Goal: Register for event/course

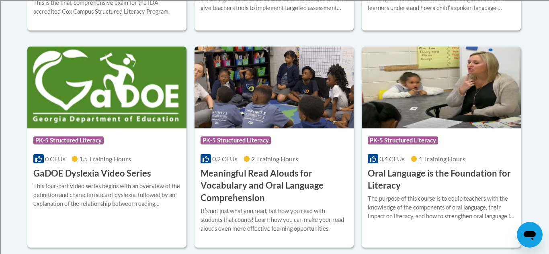
scroll to position [516, 0]
click at [227, 185] on h3 "Meaningful Read Alouds for Vocabulary and Oral Language Comprehension" at bounding box center [274, 186] width 147 height 37
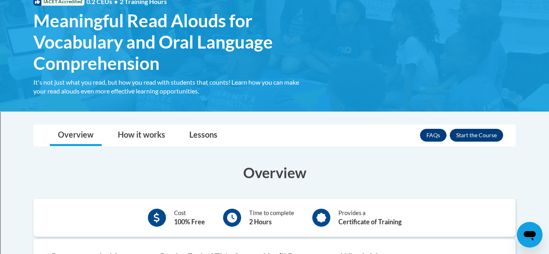
scroll to position [131, 0]
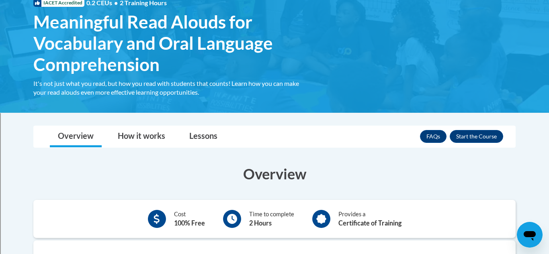
click at [489, 134] on button "Enroll" at bounding box center [476, 136] width 53 height 13
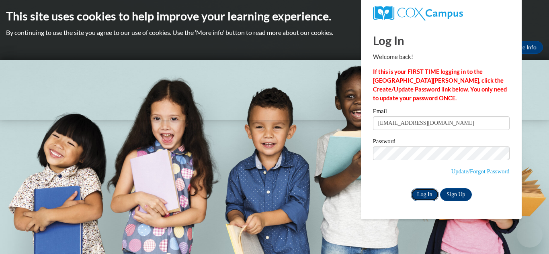
click at [426, 191] on input "Log In" at bounding box center [425, 194] width 28 height 13
